Goal: Task Accomplishment & Management: Use online tool/utility

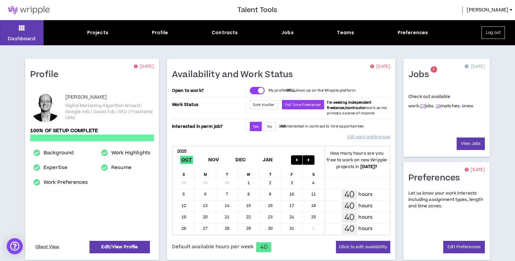
click at [462, 105] on link "4" at bounding box center [463, 106] width 2 height 6
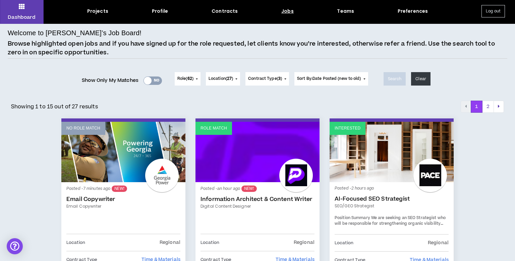
scroll to position [121, 0]
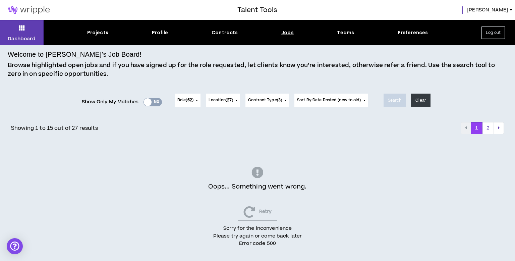
click at [266, 209] on button "Retry" at bounding box center [258, 212] width 40 height 18
